Goal: Navigation & Orientation: Find specific page/section

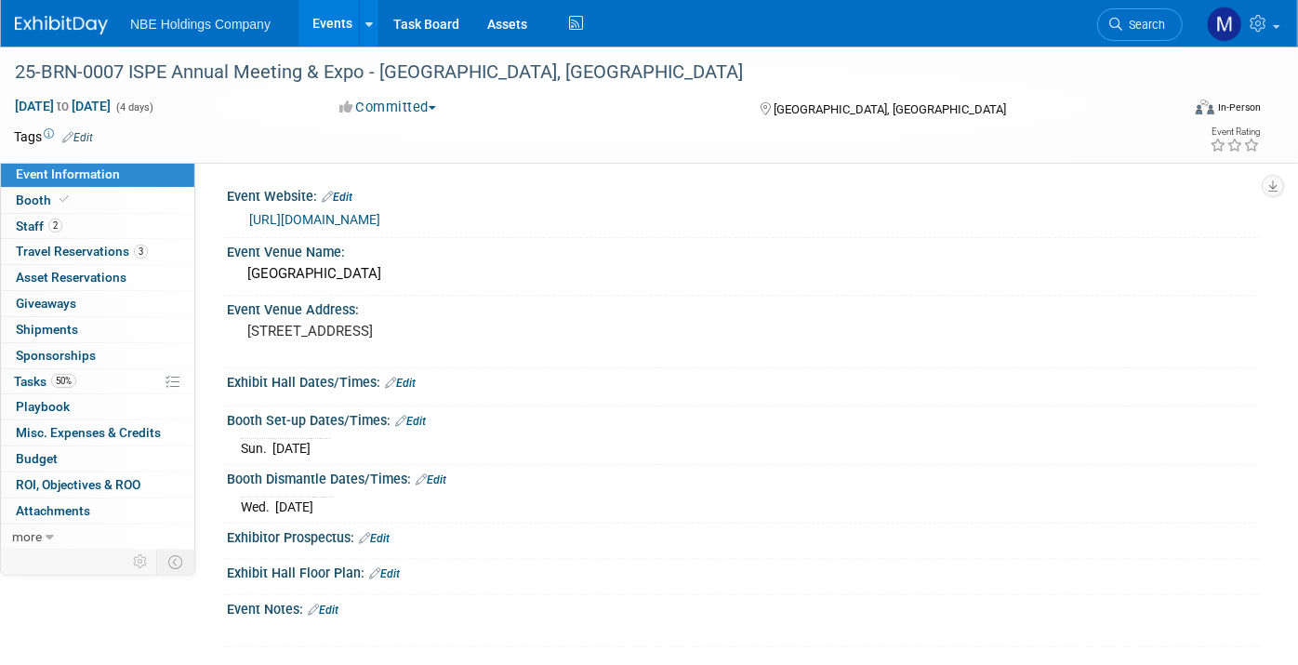
click at [344, 29] on link "Events" at bounding box center [333, 23] width 68 height 46
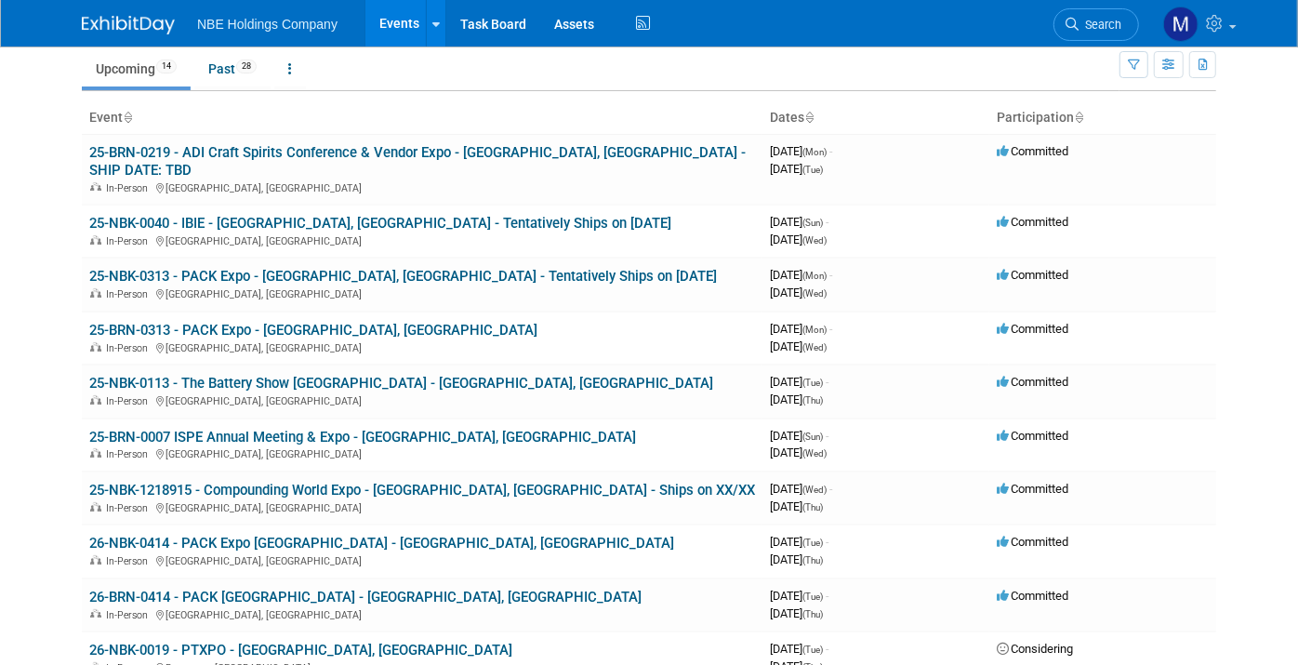
scroll to position [70, 0]
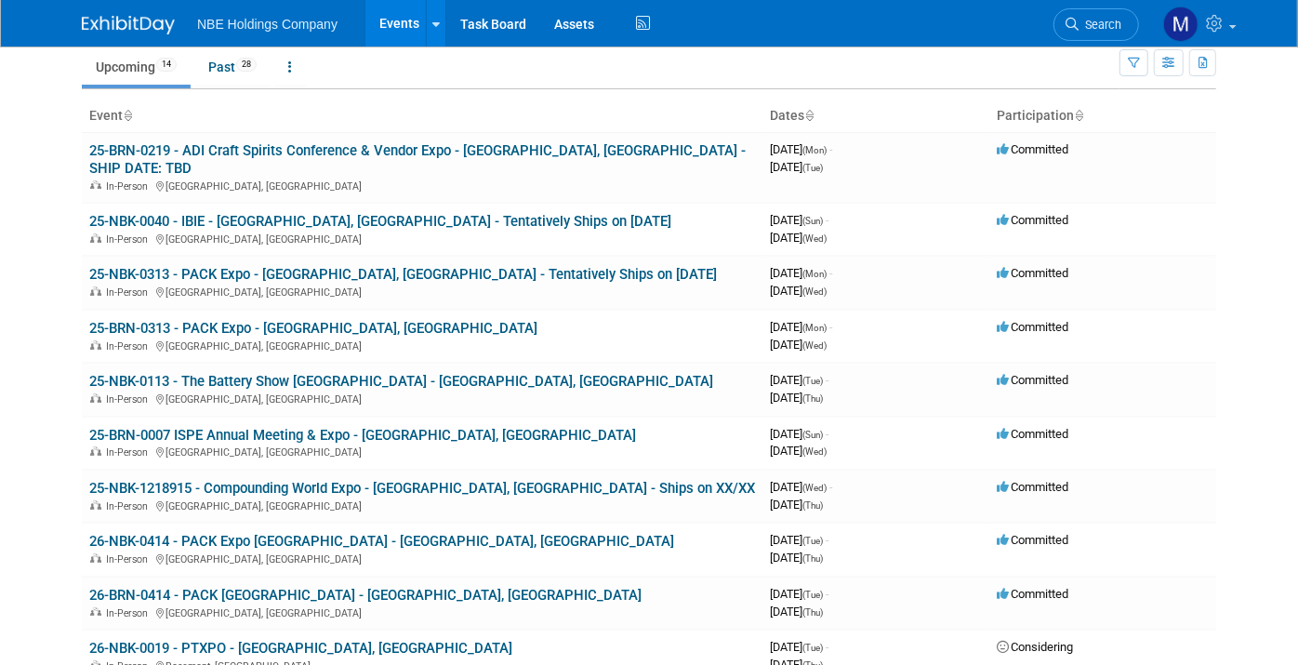
click at [377, 427] on link "25-BRN-0007 ISPE Annual Meeting & Expo - [GEOGRAPHIC_DATA], [GEOGRAPHIC_DATA]" at bounding box center [362, 435] width 547 height 17
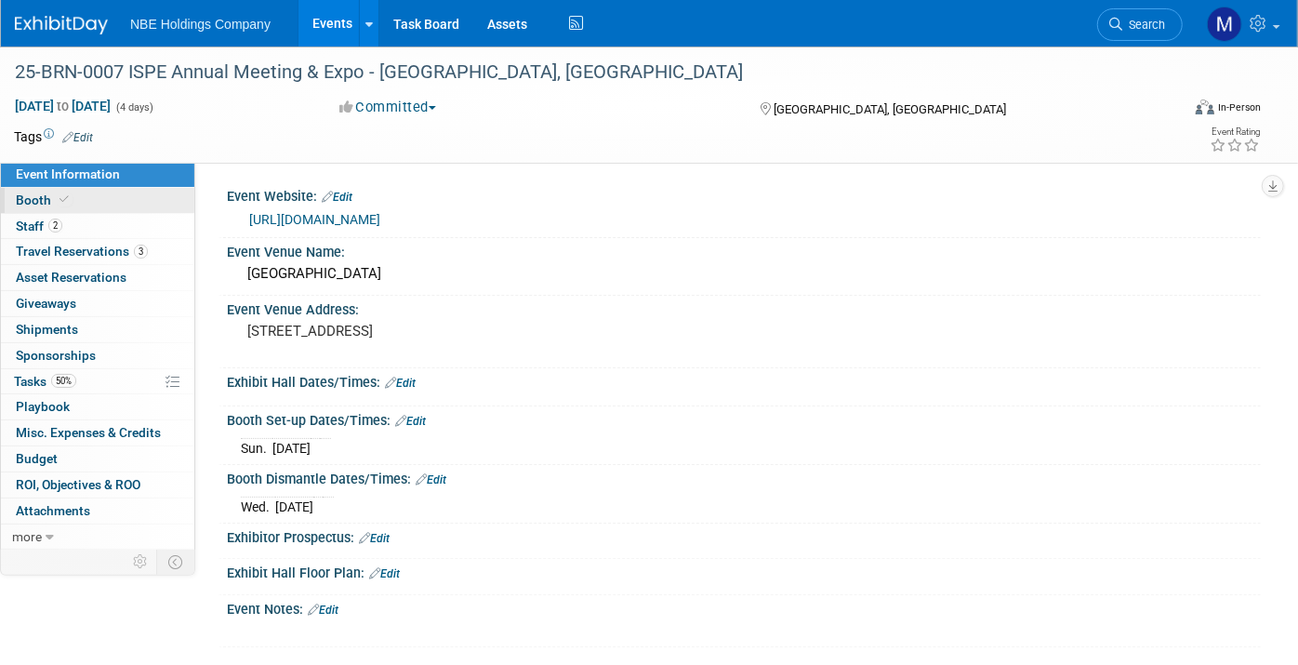
click at [29, 193] on span "Booth" at bounding box center [44, 200] width 57 height 15
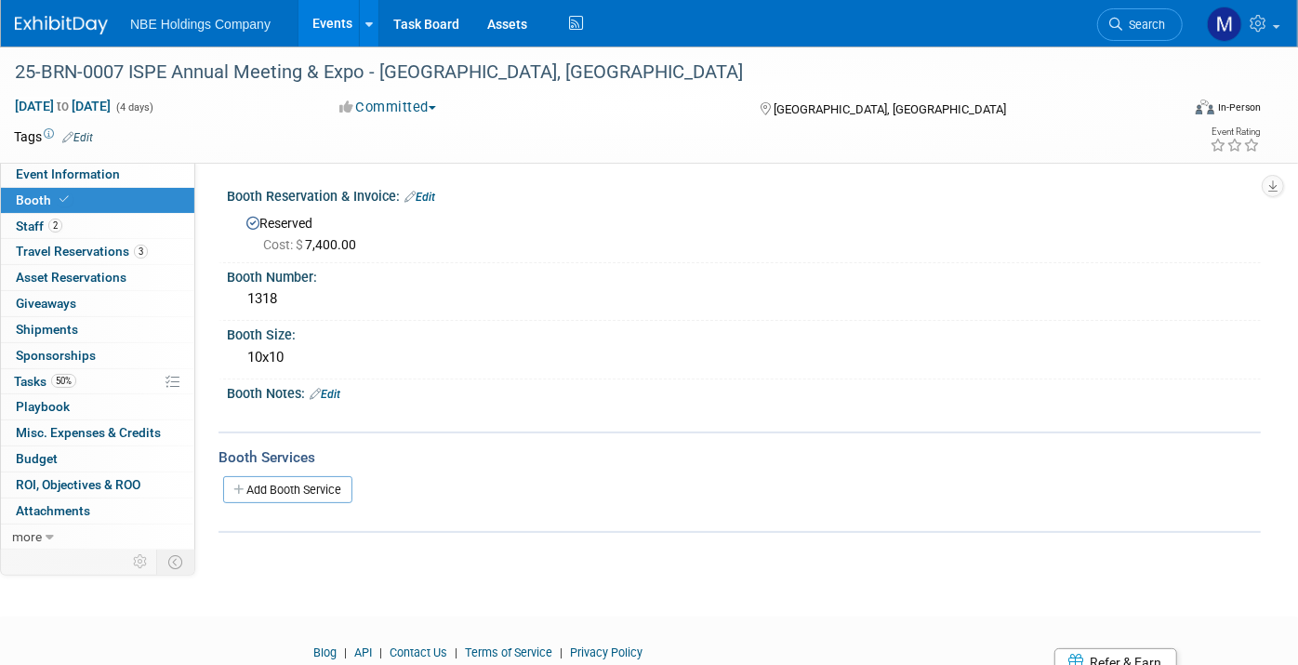
click at [325, 32] on link "Events" at bounding box center [333, 23] width 68 height 46
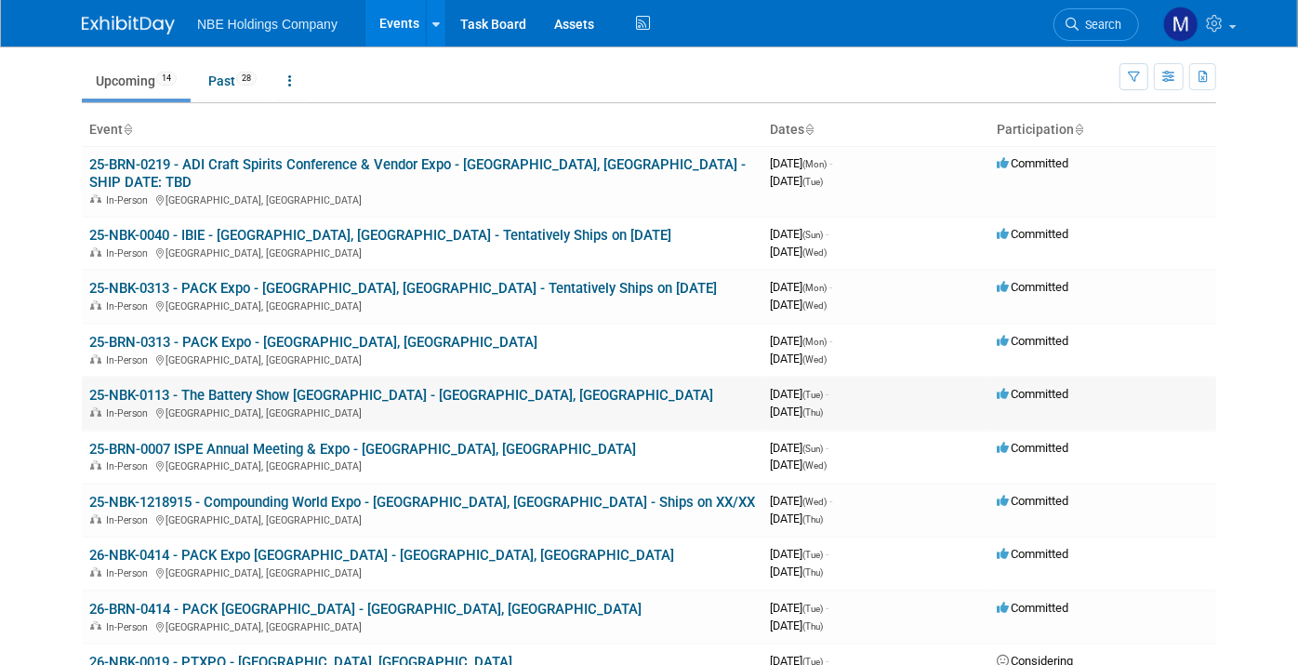
scroll to position [60, 0]
